Goal: Information Seeking & Learning: Find specific fact

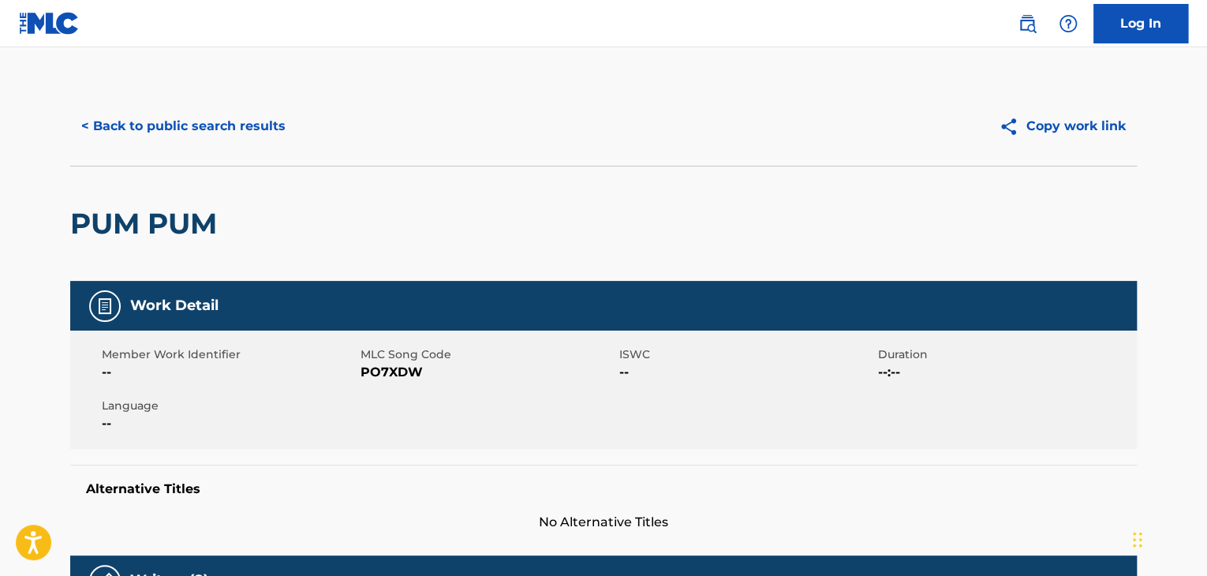
click at [265, 125] on button "< Back to public search results" at bounding box center [183, 126] width 226 height 39
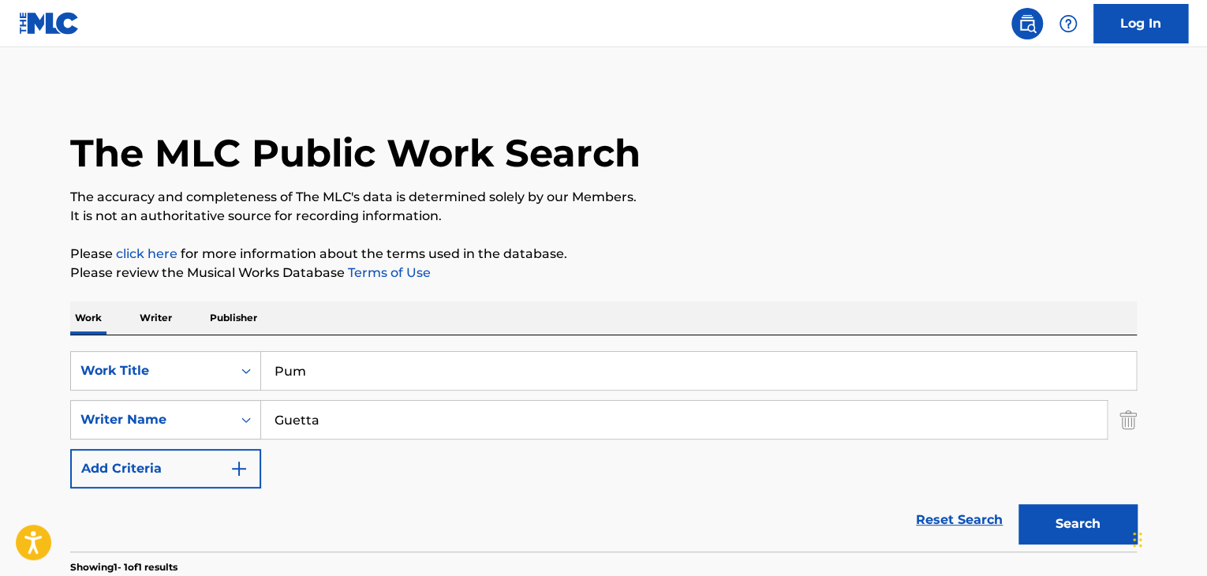
scroll to position [193, 0]
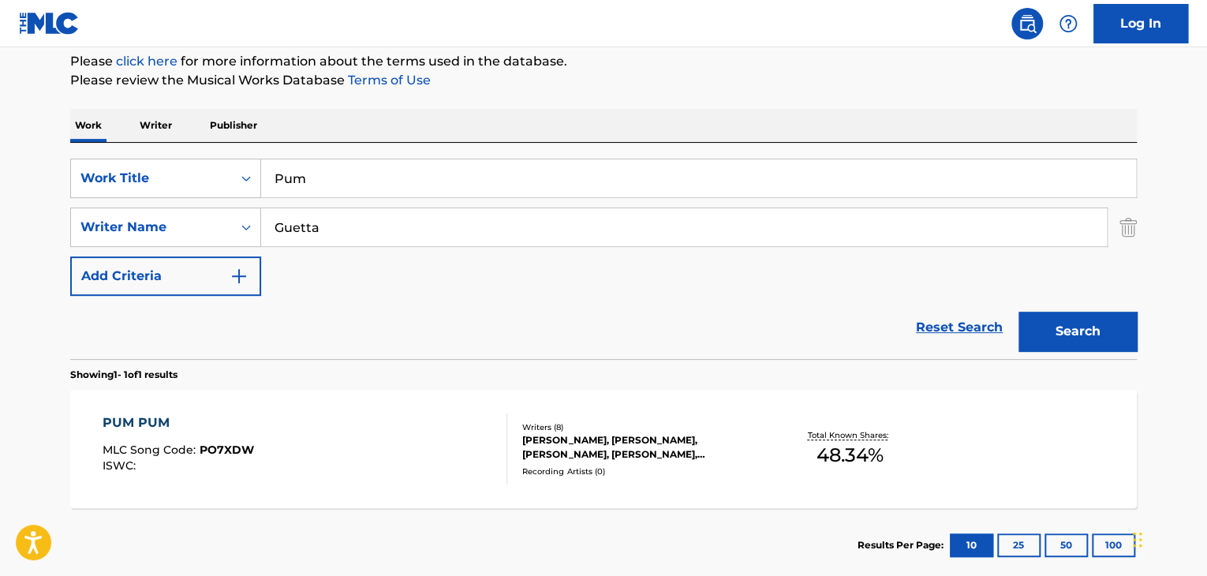
click at [529, 195] on input "Pum" at bounding box center [698, 178] width 875 height 38
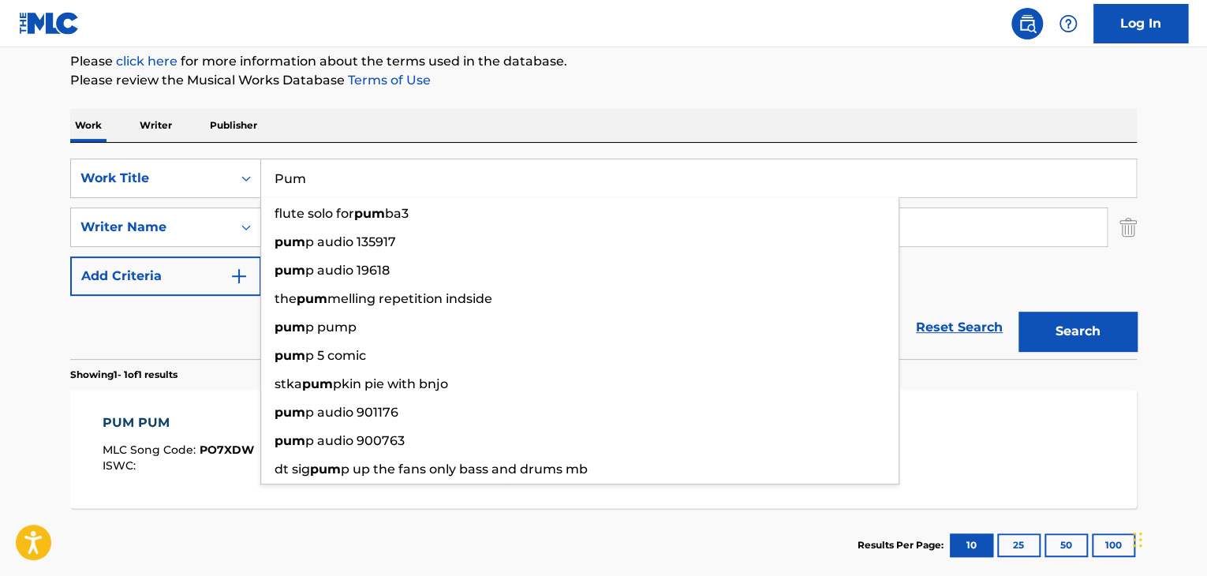
click at [538, 184] on input "Pum" at bounding box center [698, 178] width 875 height 38
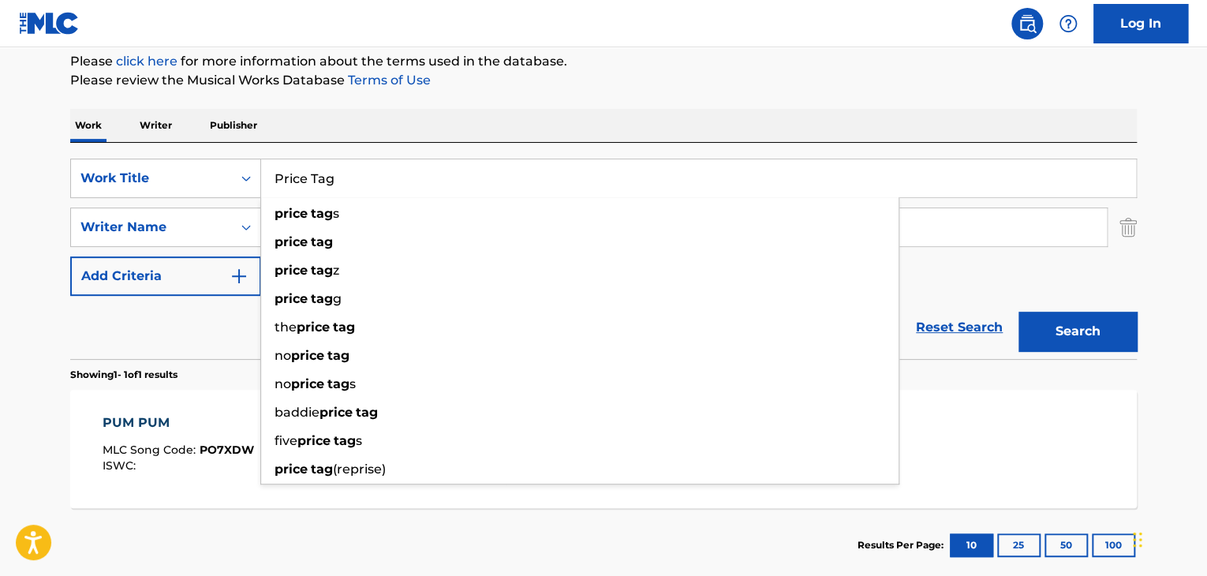
type input "Price Tag"
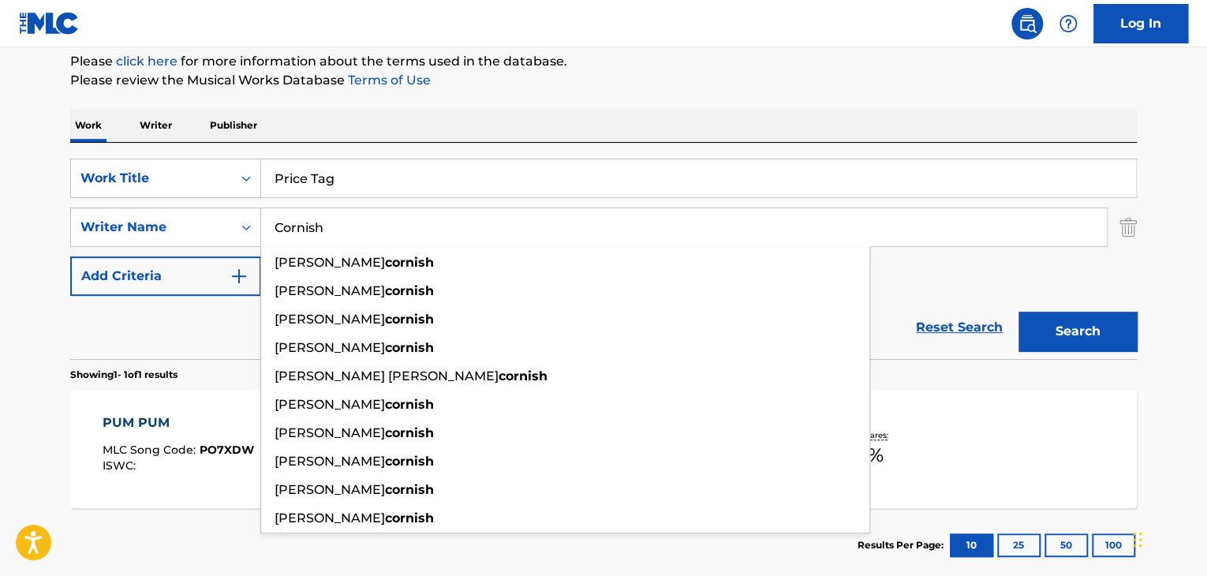
type input "Cornish"
click at [1019, 312] on button "Search" at bounding box center [1078, 331] width 118 height 39
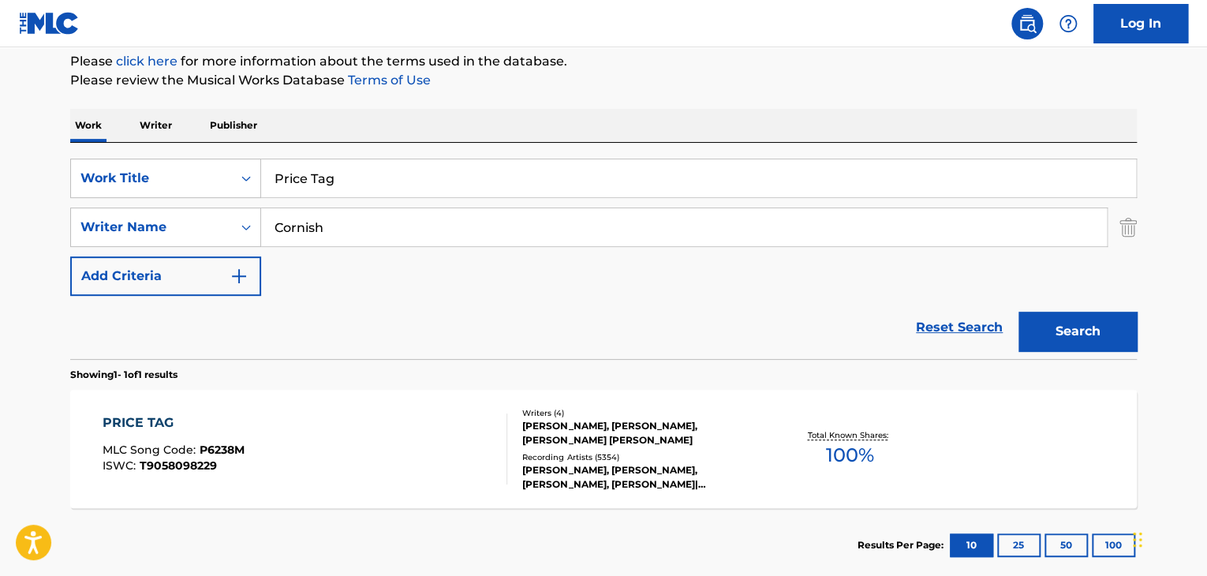
click at [165, 425] on div "PRICE TAG" at bounding box center [174, 422] width 142 height 19
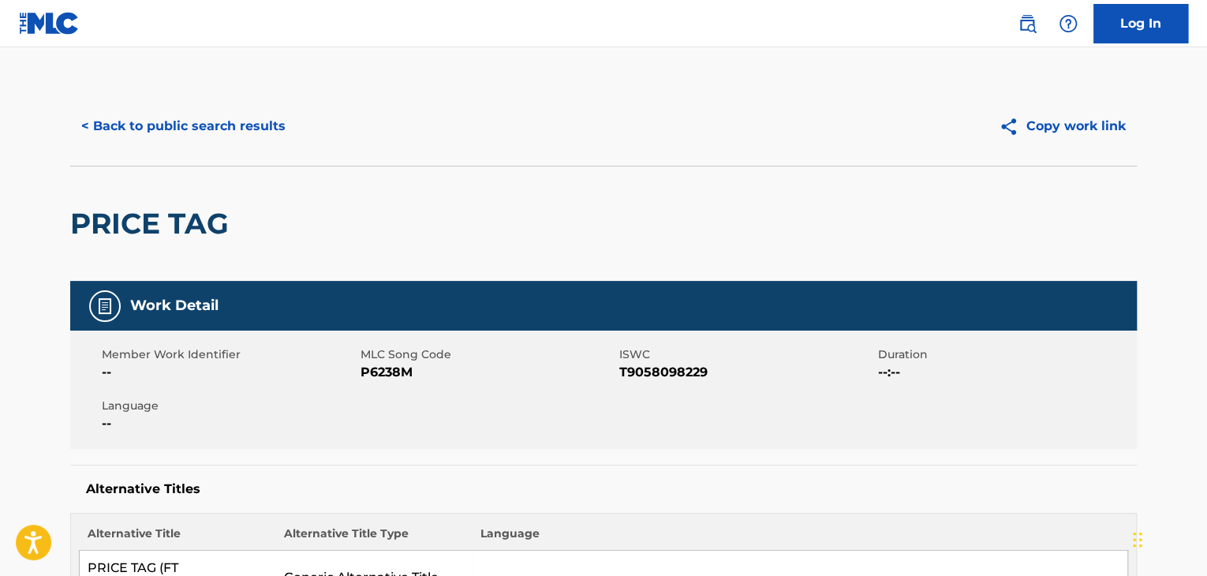
click at [409, 376] on span "P6238M" at bounding box center [488, 372] width 255 height 19
click at [408, 376] on span "P6238M" at bounding box center [488, 372] width 255 height 19
click at [406, 373] on span "P6238M" at bounding box center [488, 372] width 255 height 19
click at [405, 373] on span "P6238M" at bounding box center [488, 372] width 255 height 19
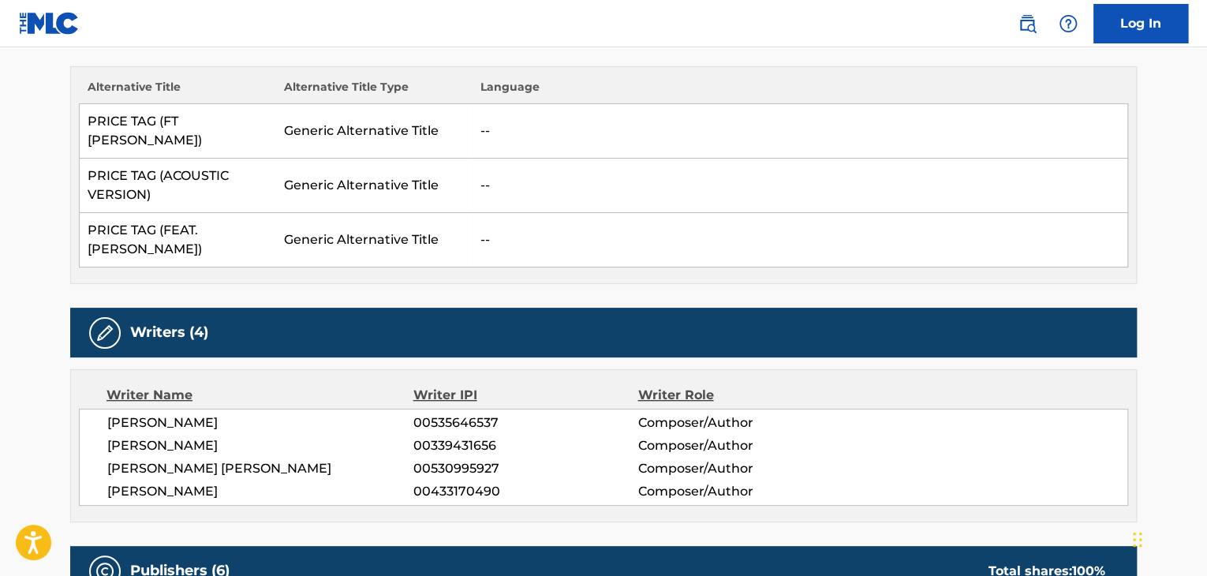
scroll to position [368, 0]
